Goal: Navigation & Orientation: Find specific page/section

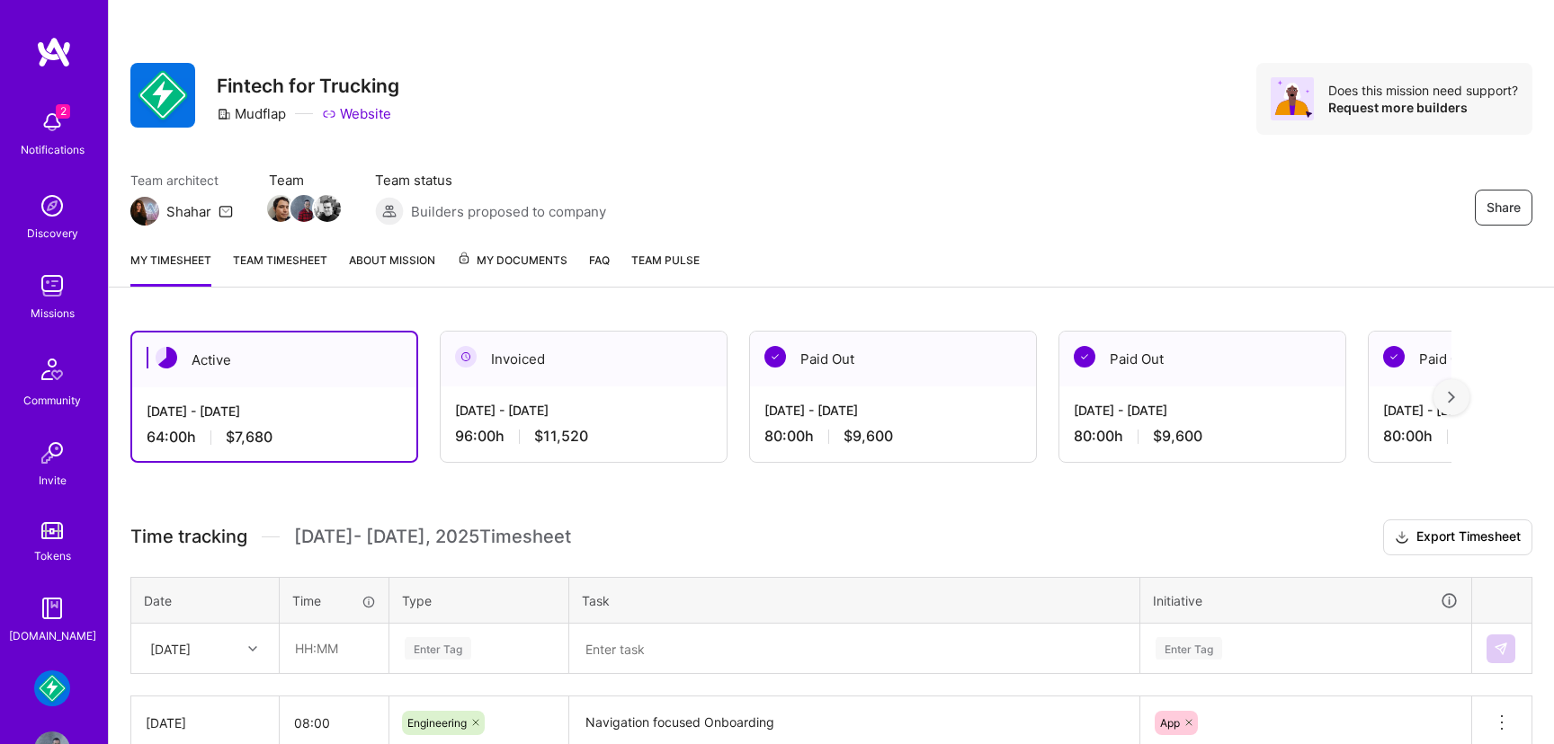
click at [50, 300] on img at bounding box center [52, 286] width 36 height 36
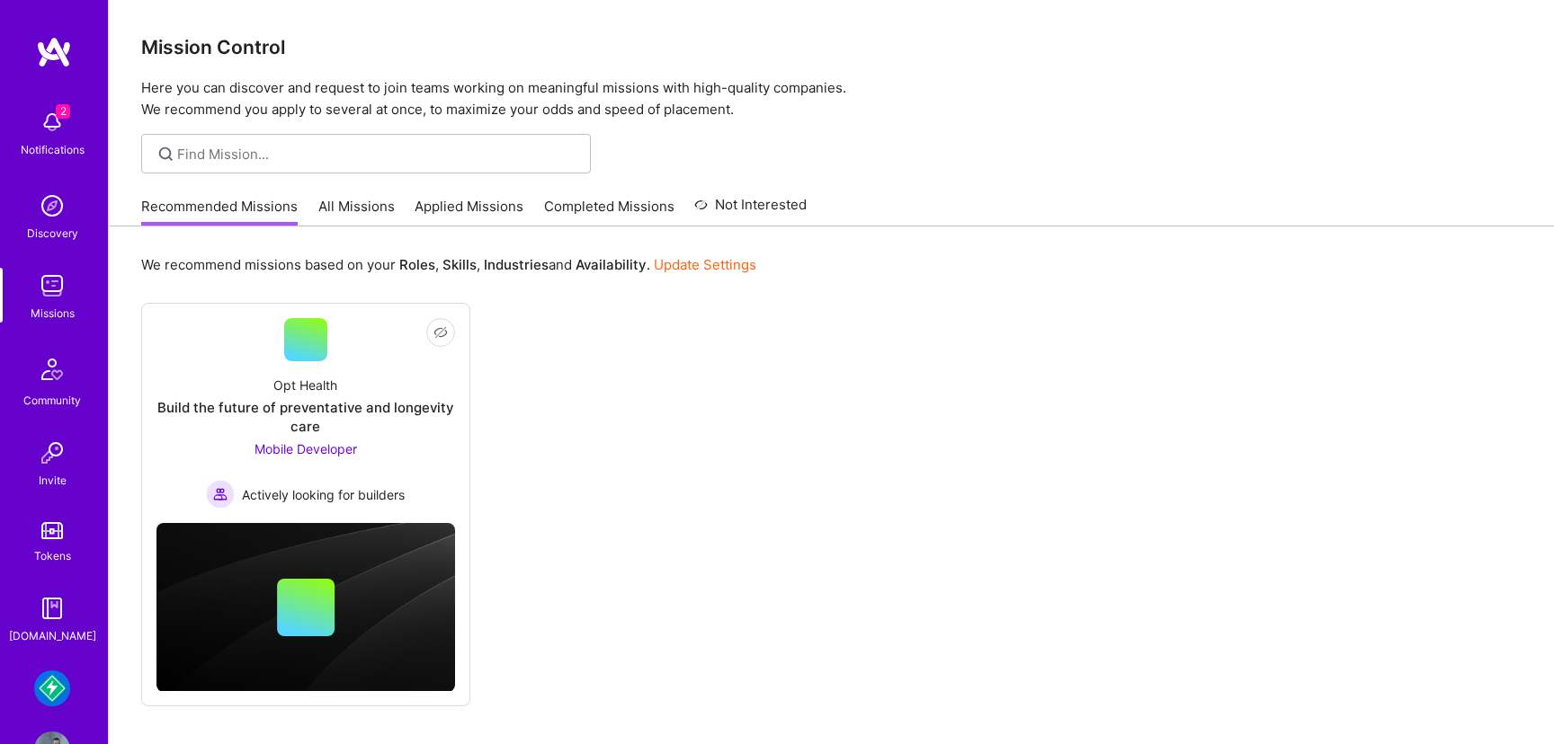
click at [61, 672] on link "Mudflap: Fintech for Trucking" at bounding box center [52, 689] width 45 height 36
